Goal: Obtain resource: Download file/media

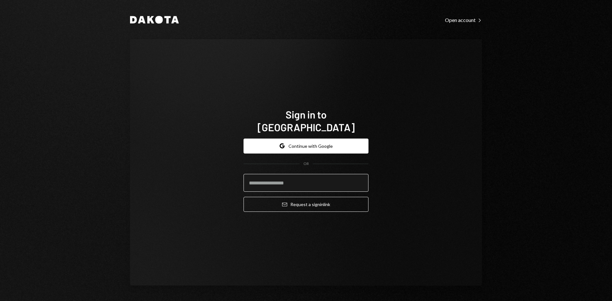
click at [313, 178] on input "email" at bounding box center [306, 183] width 125 height 18
type input "**********"
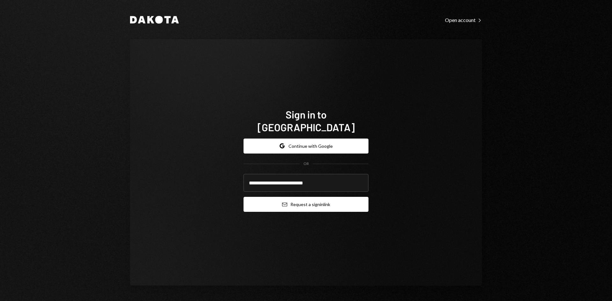
click at [318, 197] on button "Email Request a sign in link" at bounding box center [306, 204] width 125 height 15
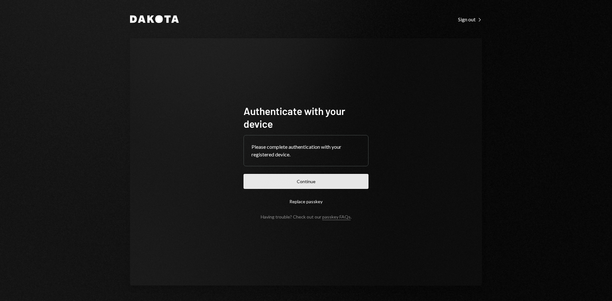
click at [319, 176] on button "Continue" at bounding box center [306, 181] width 125 height 15
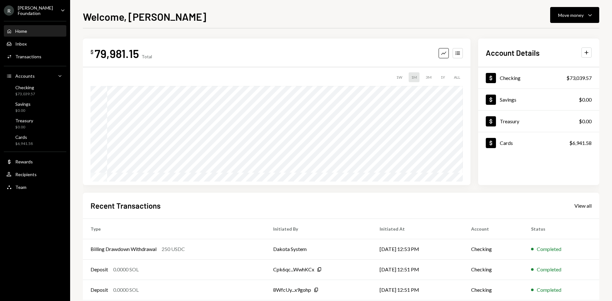
click at [47, 11] on div "[PERSON_NAME] Foundation" at bounding box center [37, 10] width 38 height 11
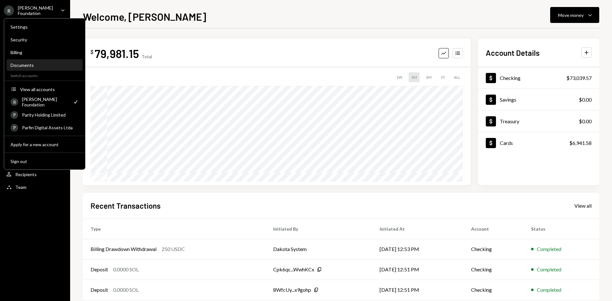
click at [39, 66] on div "Documents" at bounding box center [45, 64] width 68 height 5
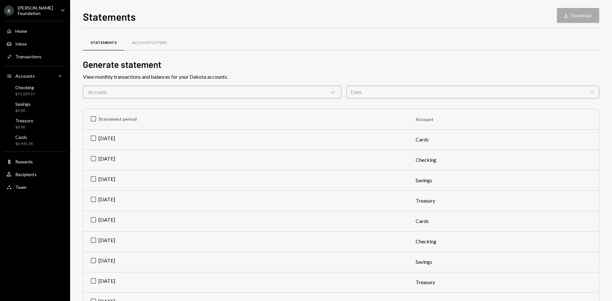
click at [209, 95] on div "Account Chevron Down" at bounding box center [212, 92] width 259 height 13
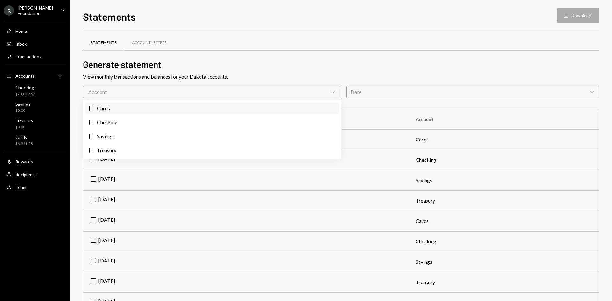
click at [106, 108] on label "Cards" at bounding box center [211, 108] width 253 height 11
click at [94, 108] on button "Cards" at bounding box center [91, 108] width 5 height 5
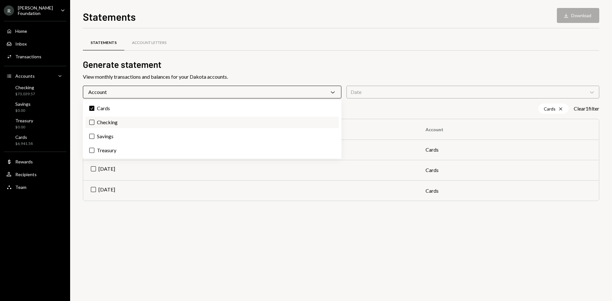
click at [105, 123] on label "Checking" at bounding box center [211, 122] width 253 height 11
click at [94, 123] on button "Checking" at bounding box center [91, 122] width 5 height 5
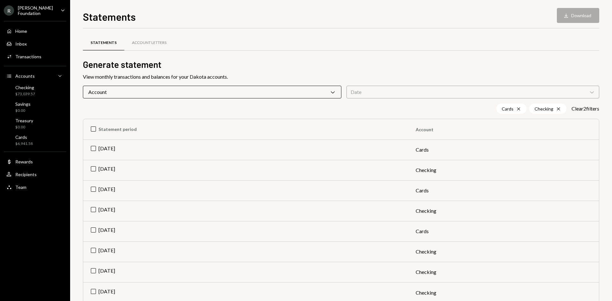
click at [367, 62] on h2 "Generate statement" at bounding box center [341, 64] width 517 height 12
click at [93, 149] on td "[DATE]" at bounding box center [245, 150] width 325 height 20
click at [88, 148] on td "Check [DATE]" at bounding box center [245, 150] width 325 height 20
click at [95, 149] on td "[DATE]" at bounding box center [245, 150] width 325 height 20
click at [94, 169] on td "Jul 2025" at bounding box center [245, 170] width 325 height 20
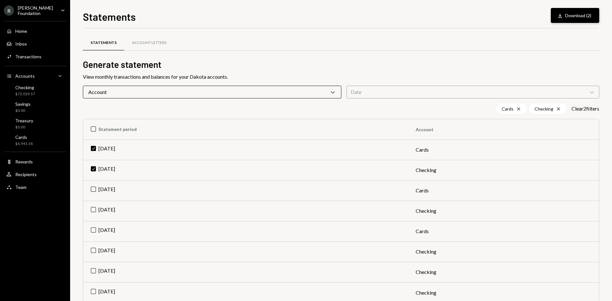
click at [580, 16] on button "Download Download (2)" at bounding box center [575, 15] width 48 height 15
